Goal: Information Seeking & Learning: Learn about a topic

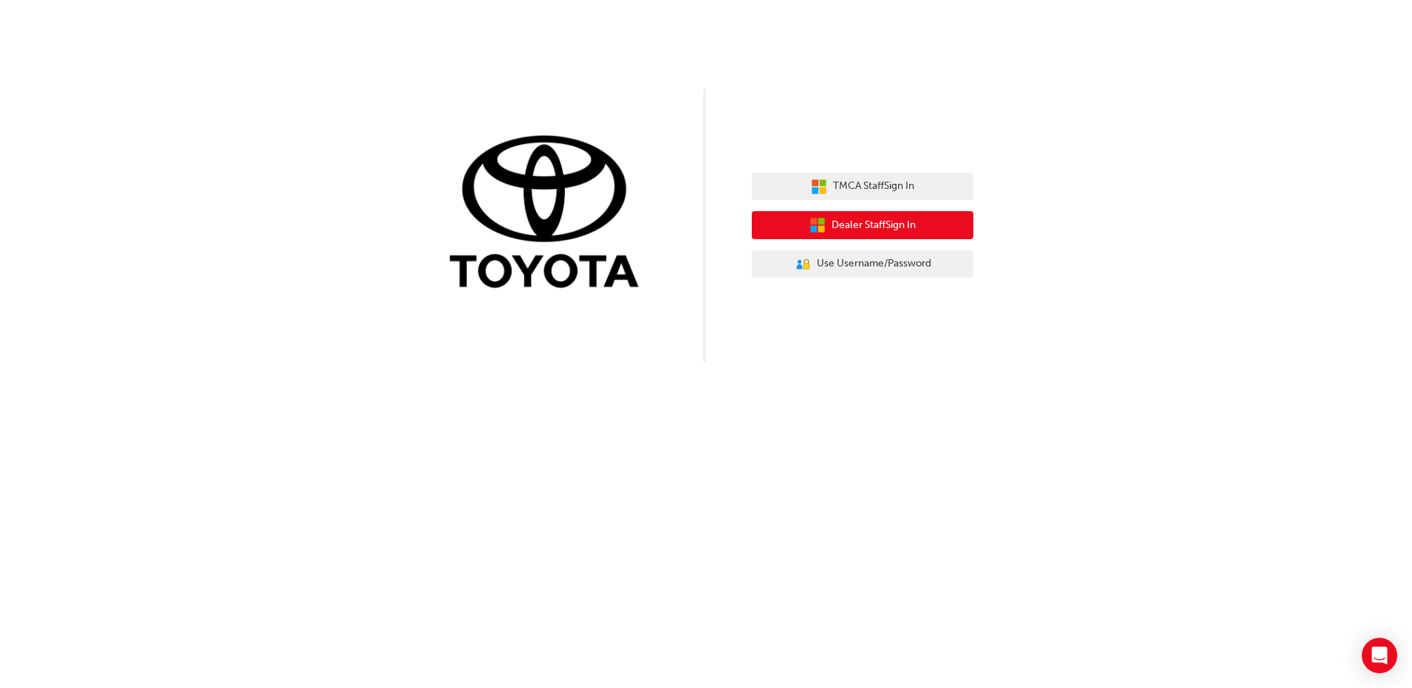
click at [943, 235] on button "Dealer Staff Sign In" at bounding box center [863, 225] width 222 height 28
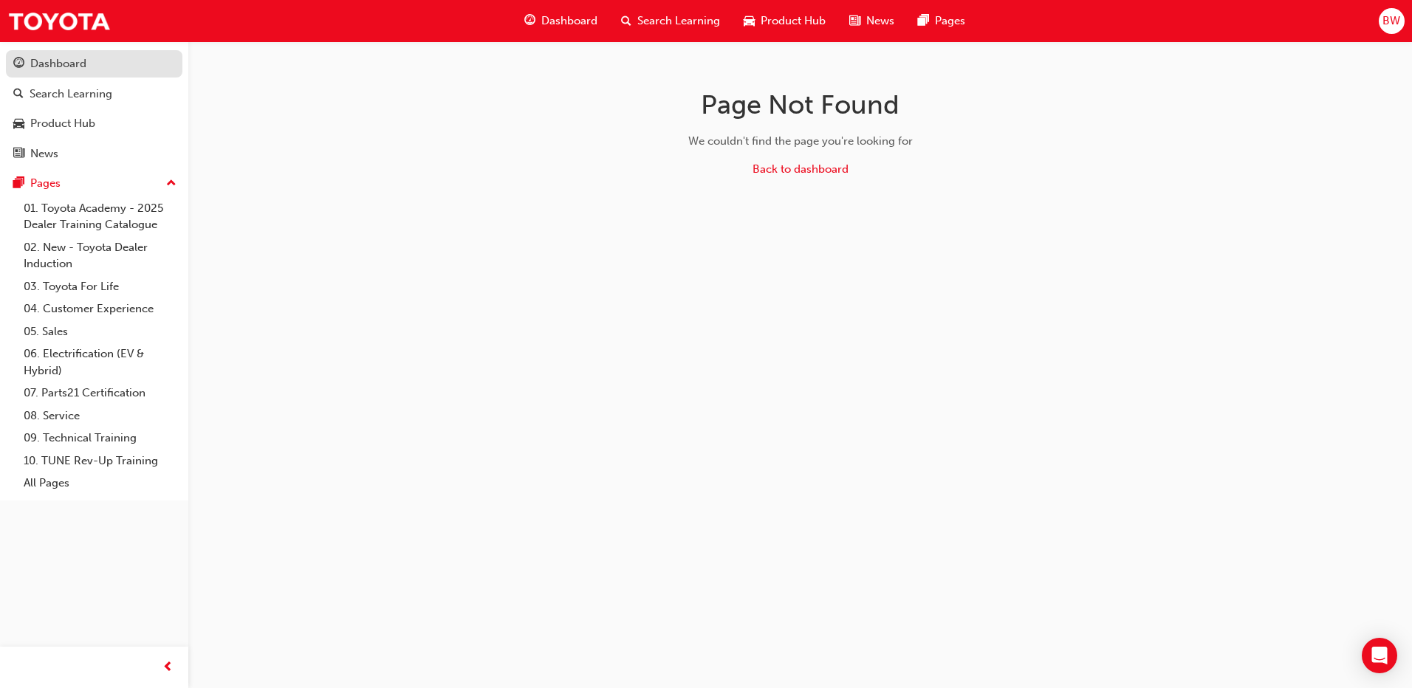
click at [112, 63] on div "Dashboard" at bounding box center [94, 64] width 162 height 18
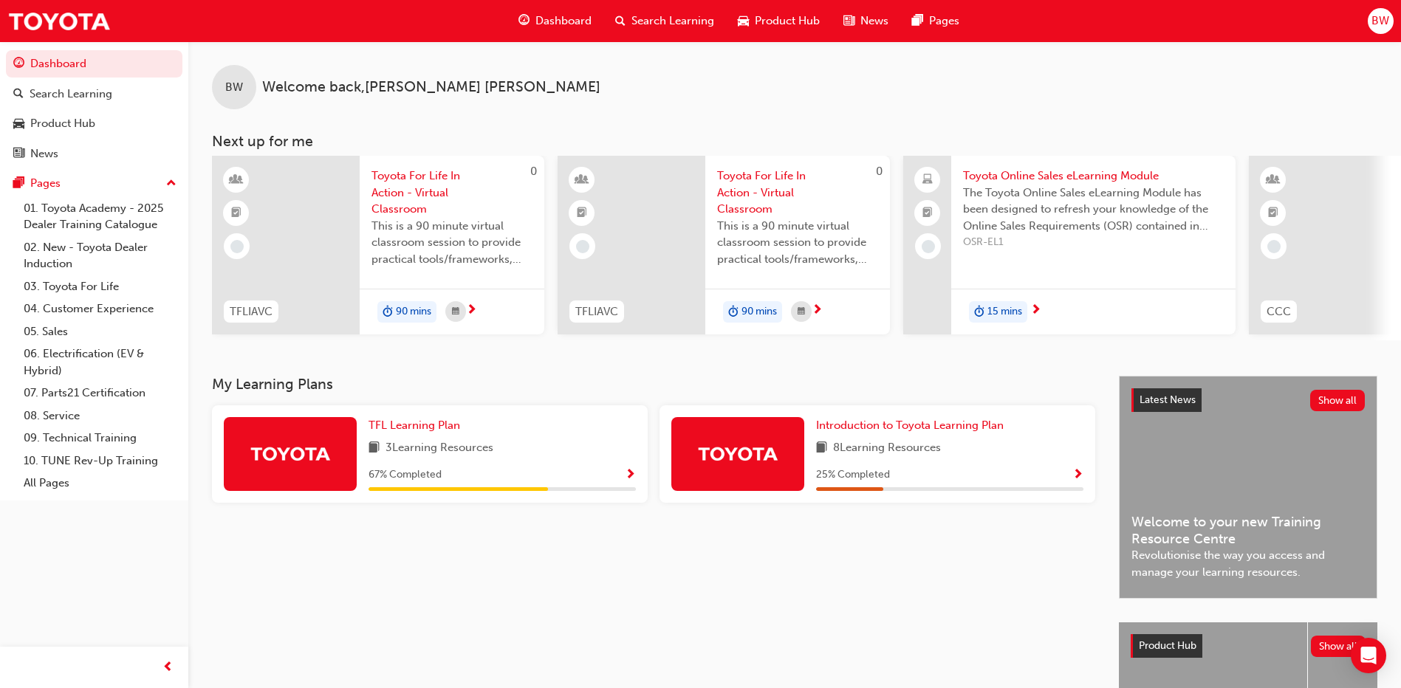
click at [595, 455] on div "3 Learning Resources" at bounding box center [502, 448] width 267 height 18
click at [629, 481] on span "Show Progress" at bounding box center [630, 475] width 11 height 13
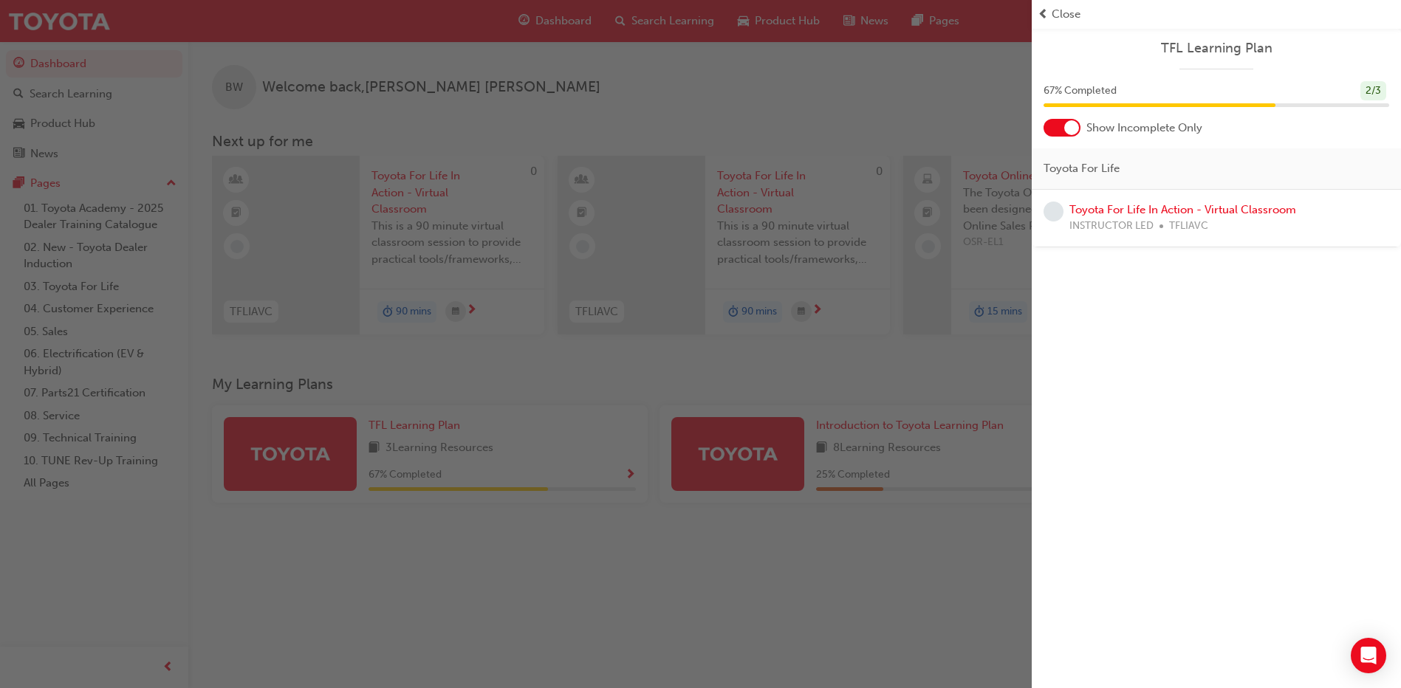
click at [935, 544] on div "button" at bounding box center [516, 344] width 1032 height 688
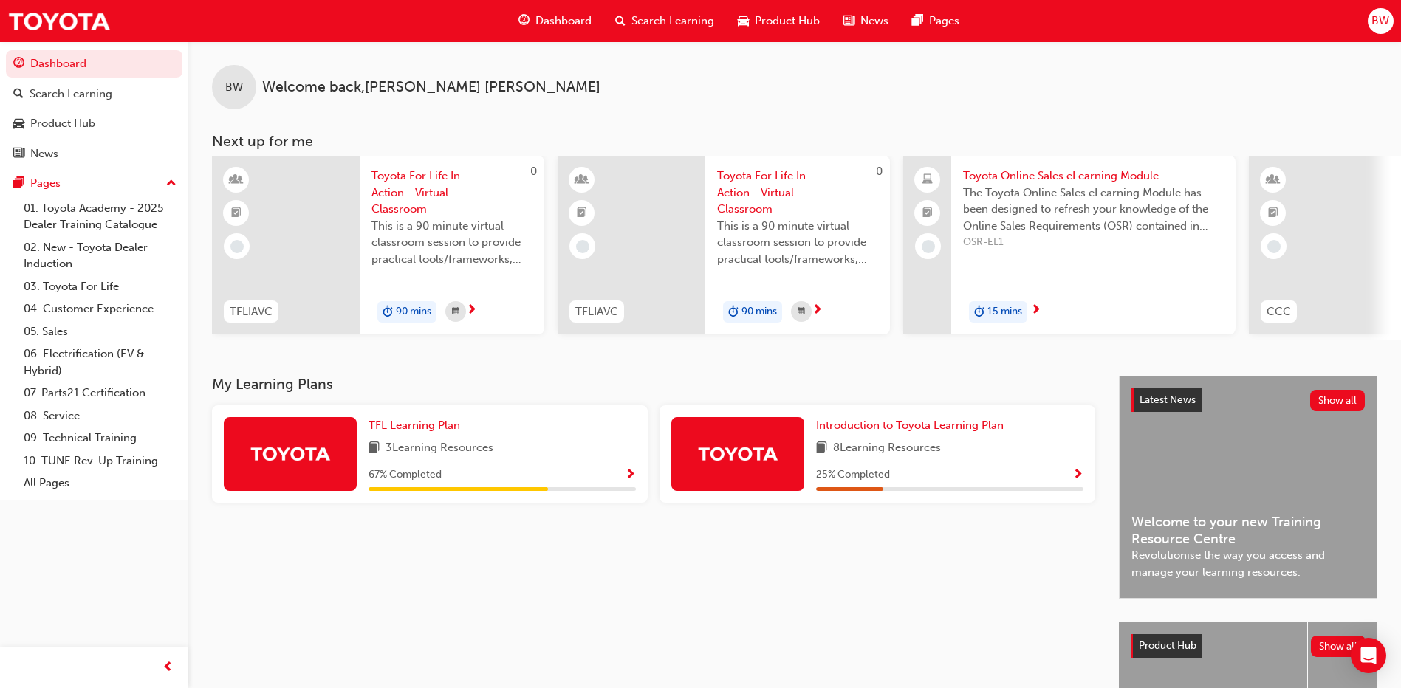
drag, startPoint x: 1045, startPoint y: 540, endPoint x: 1047, endPoint y: 532, distance: 8.4
click at [1045, 540] on div "My Learning Plans TFL Learning Plan 3 Learning Resources 67 % Completed Introdu…" at bounding box center [665, 605] width 907 height 458
